Goal: Task Accomplishment & Management: Manage account settings

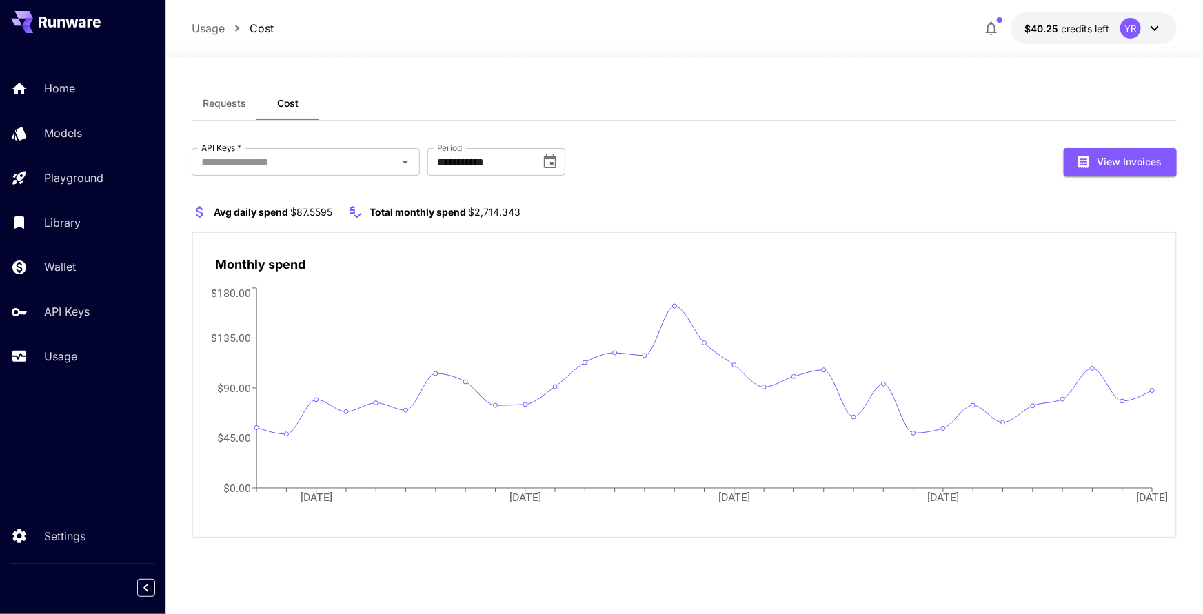
click at [53, 85] on p "Home" at bounding box center [59, 88] width 31 height 17
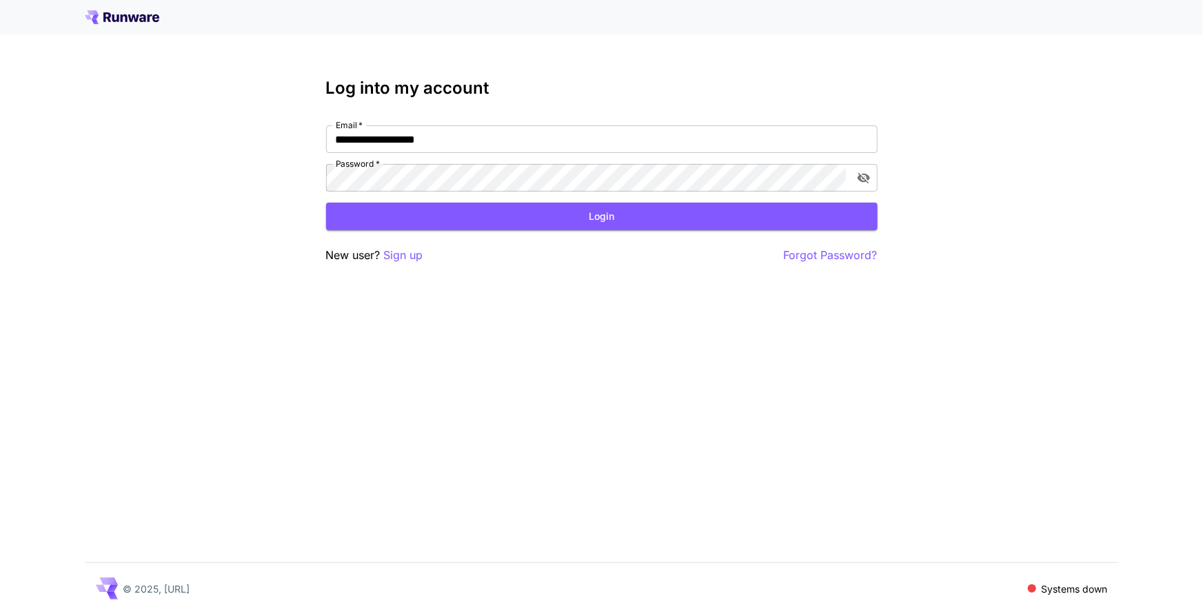
click at [527, 212] on button "Login" at bounding box center [602, 217] width 552 height 28
